Goal: Find specific page/section: Find specific page/section

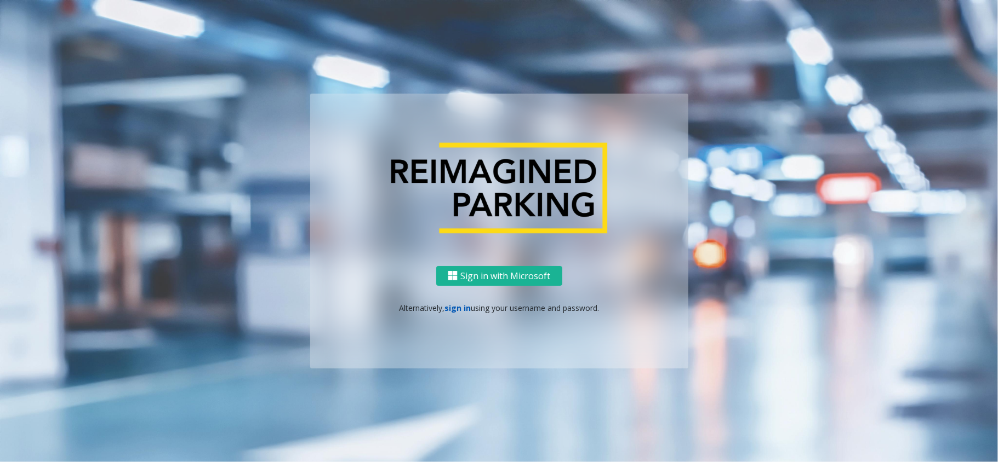
click at [462, 311] on link "sign in" at bounding box center [457, 308] width 26 height 10
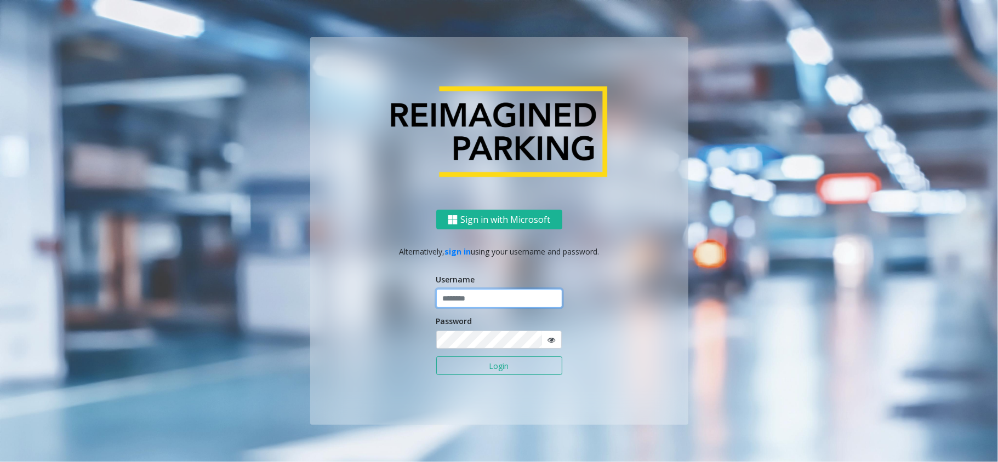
click at [463, 298] on input "text" at bounding box center [499, 298] width 126 height 19
type input "*******"
click at [436, 357] on button "Login" at bounding box center [499, 366] width 126 height 19
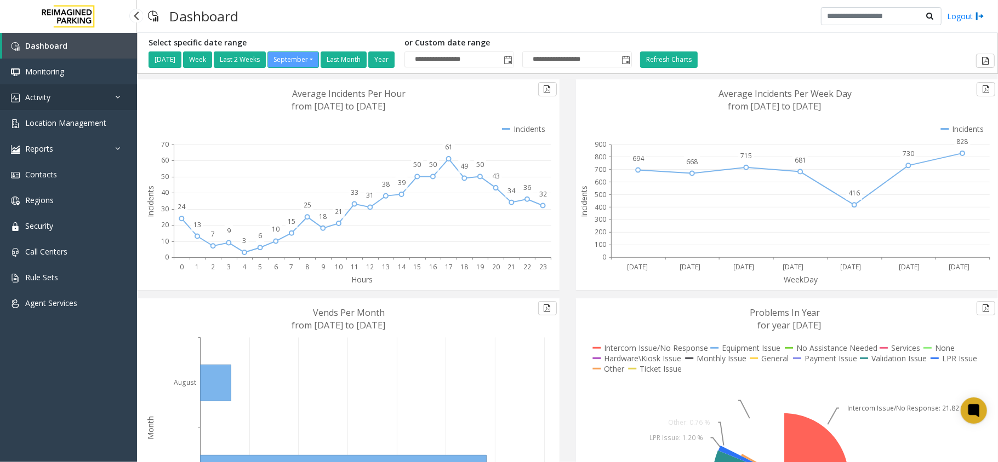
click at [59, 94] on link "Activity" at bounding box center [68, 97] width 137 height 26
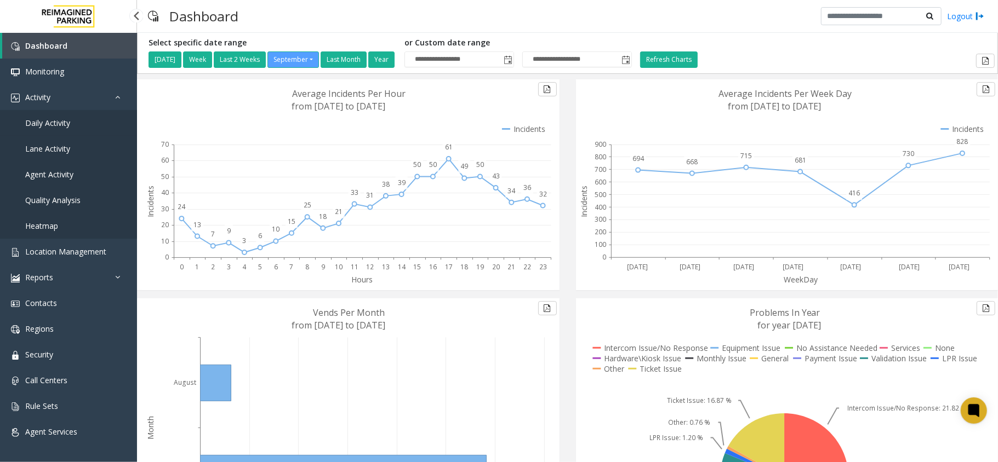
click at [59, 115] on link "Daily Activity" at bounding box center [68, 123] width 137 height 26
